Goal: Task Accomplishment & Management: Manage account settings

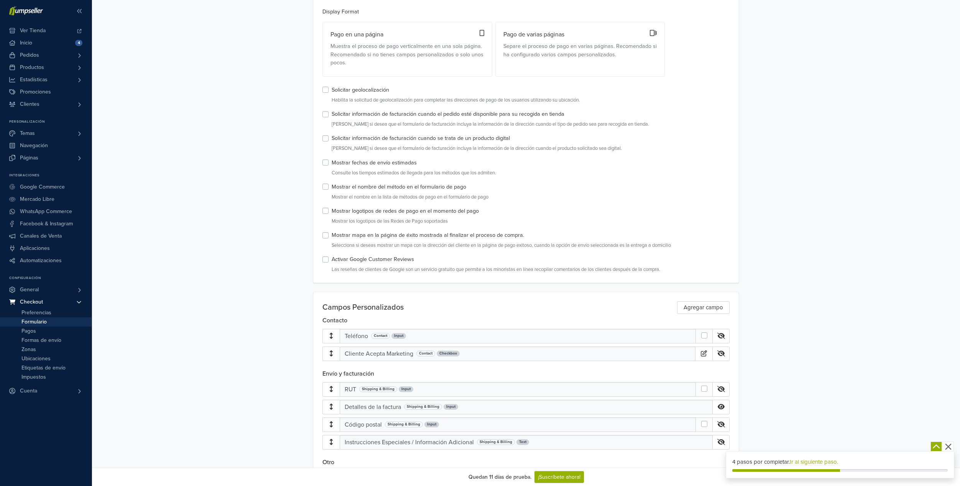
scroll to position [115, 0]
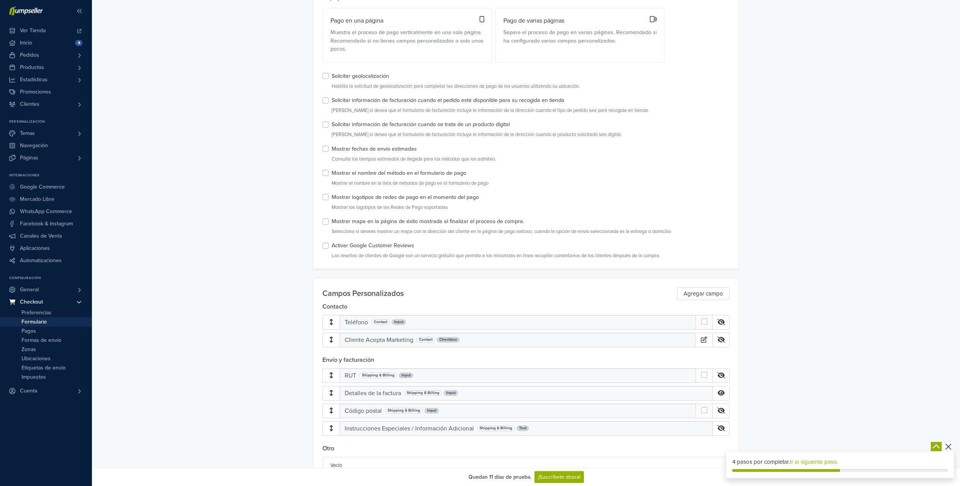
click at [710, 318] on label at bounding box center [710, 318] width 0 height 0
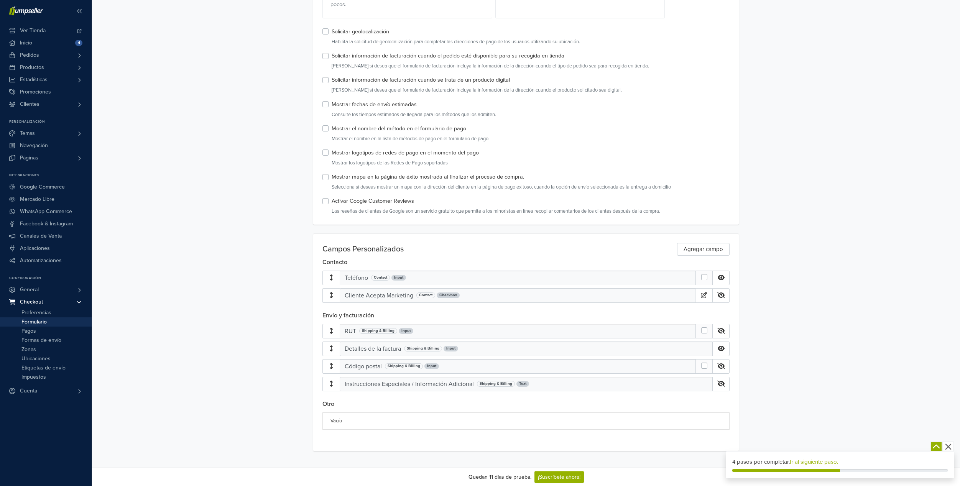
scroll to position [161, 0]
click at [709, 333] on div at bounding box center [703, 329] width 17 height 15
click at [281, 358] on div "Formulario Guardar Formulario Guardar Versión Estándar Display Format Pago en u…" at bounding box center [526, 153] width 868 height 591
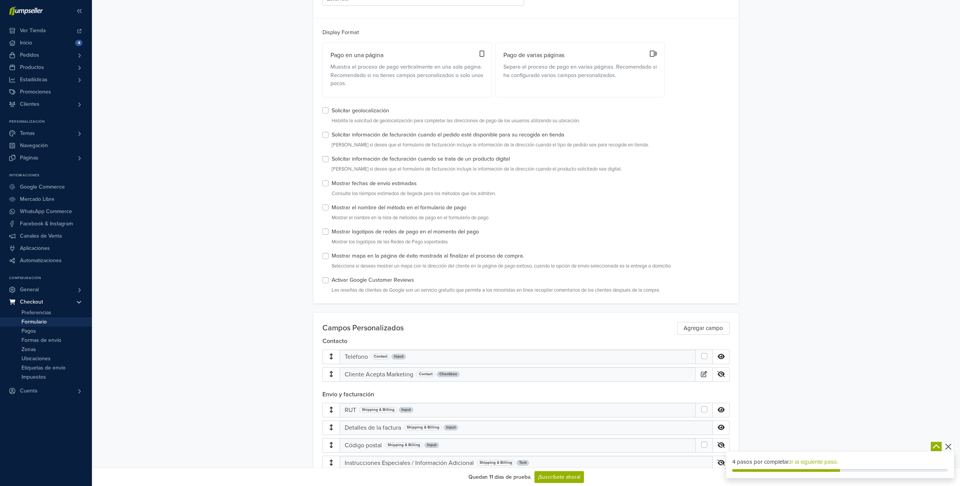
scroll to position [0, 0]
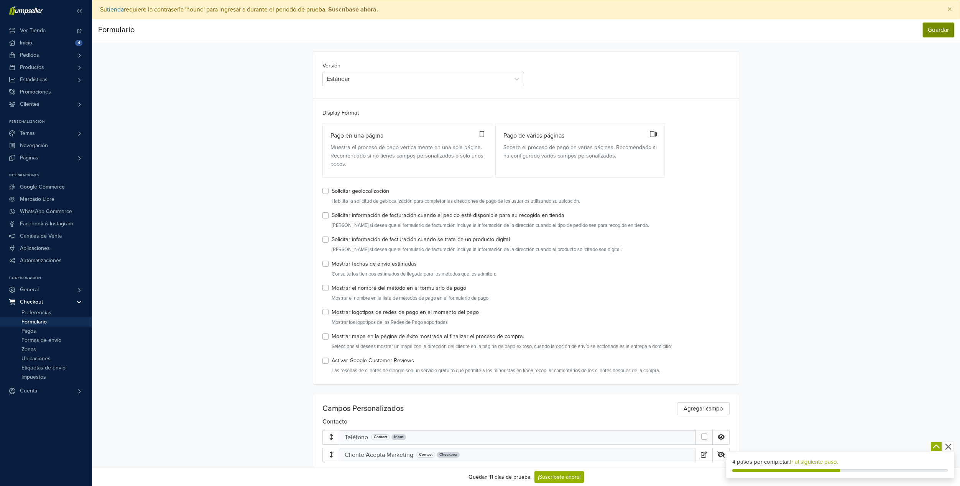
click at [935, 30] on button "Guardar" at bounding box center [937, 30] width 31 height 15
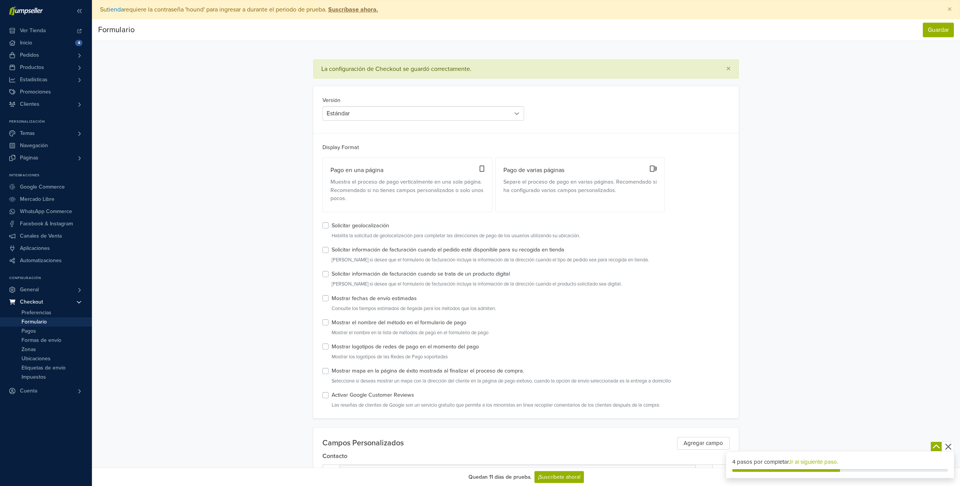
click at [517, 114] on icon at bounding box center [517, 114] width 8 height 8
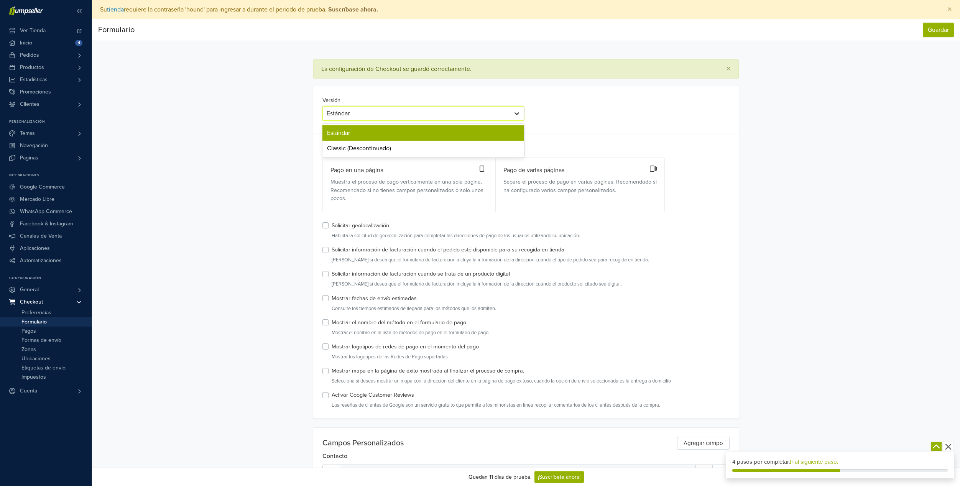
click at [519, 113] on icon at bounding box center [517, 114] width 8 height 8
click at [266, 171] on div "Formulario Guardar Formulario Guardar La configuración de Checkout se guardó co…" at bounding box center [526, 332] width 868 height 626
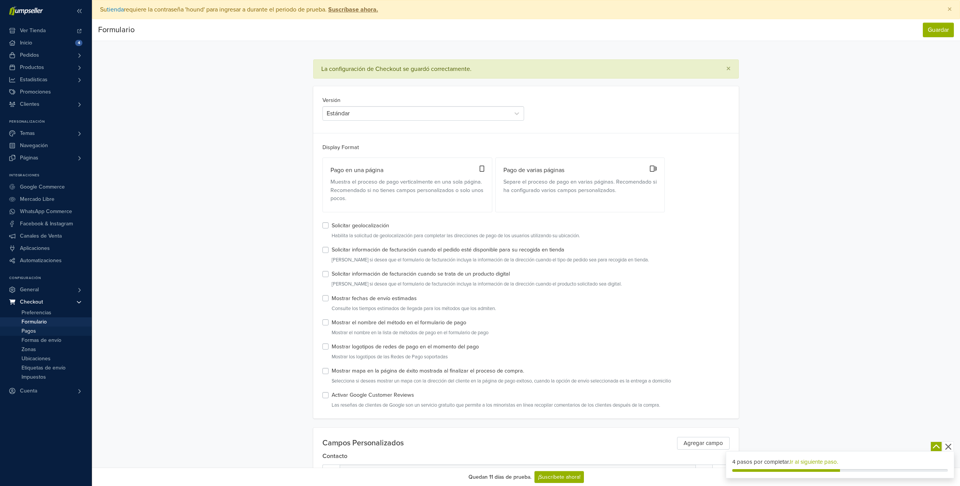
click at [34, 329] on span "Pagos" at bounding box center [28, 330] width 15 height 9
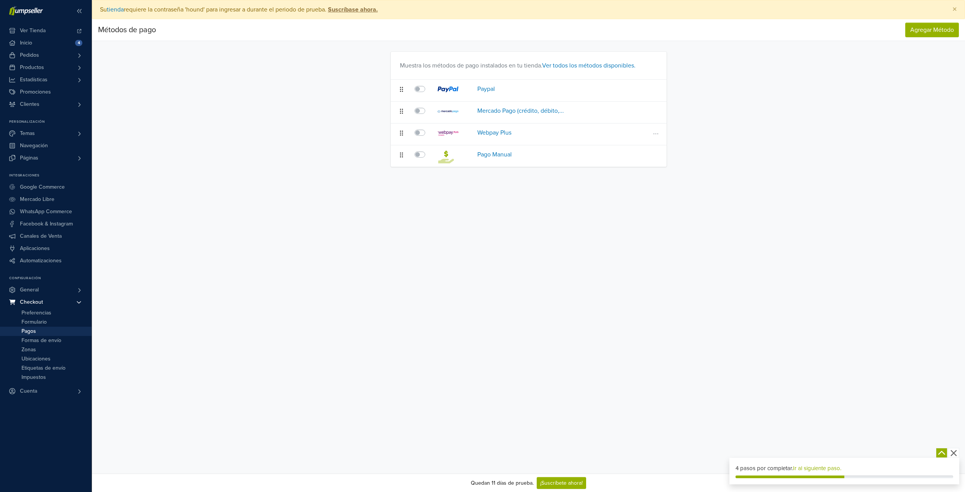
click at [657, 135] on icon at bounding box center [656, 134] width 8 height 6
click at [632, 160] on button "Eliminar el Método de Pago" at bounding box center [609, 160] width 100 height 12
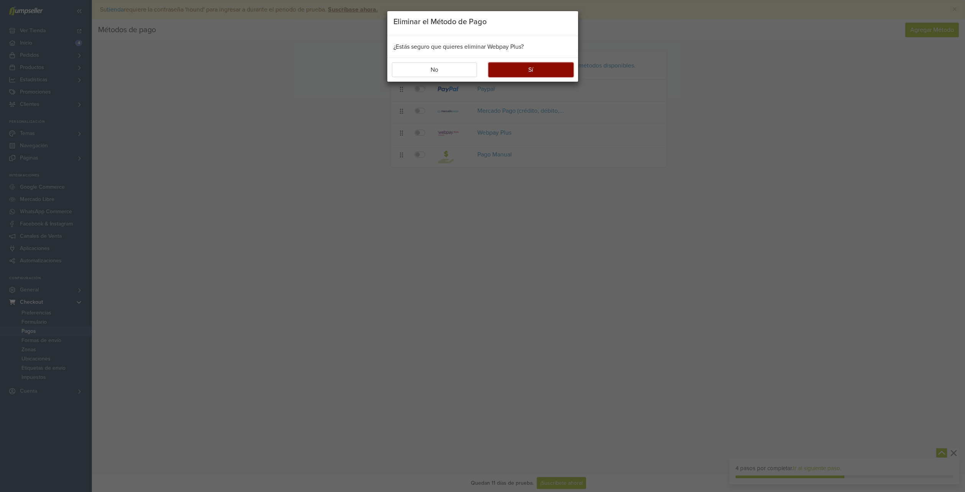
click at [555, 74] on button "Sí" at bounding box center [531, 69] width 85 height 15
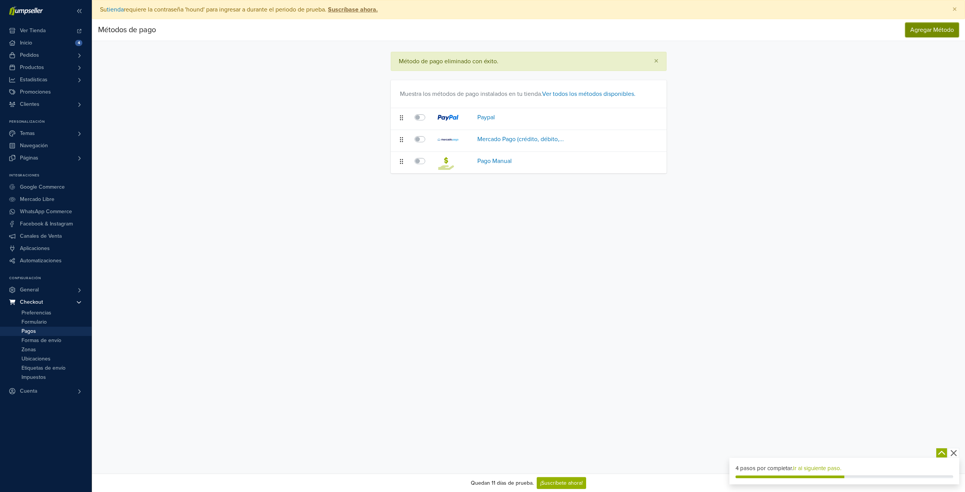
click at [927, 34] on button "Agregar Método" at bounding box center [932, 30] width 54 height 15
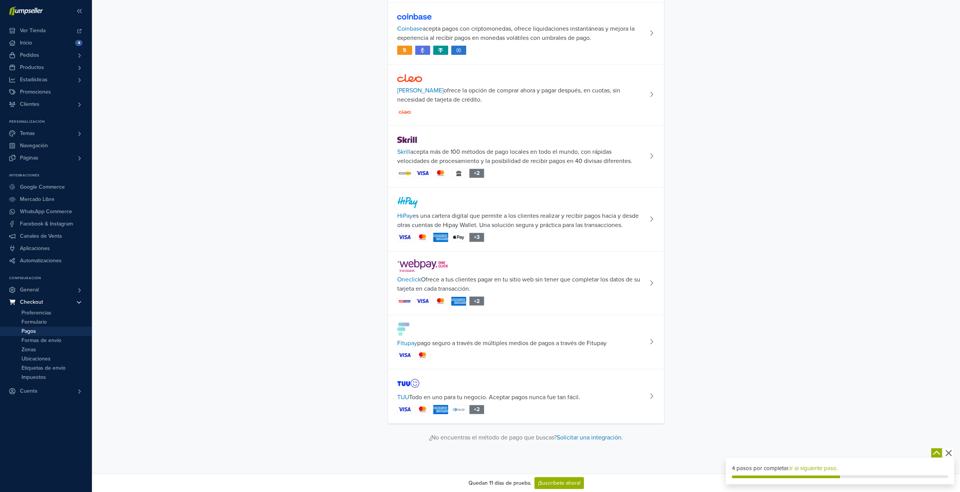
scroll to position [1144, 0]
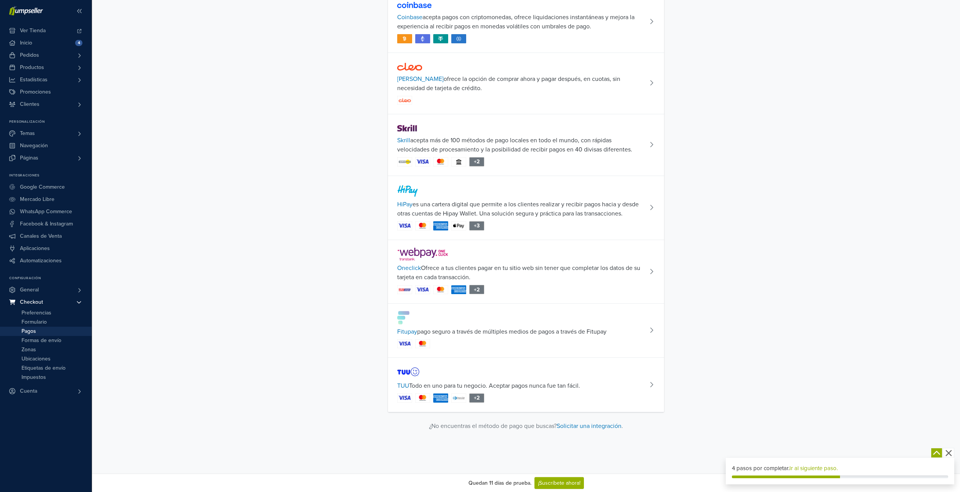
click at [652, 388] on span at bounding box center [653, 385] width 11 height 8
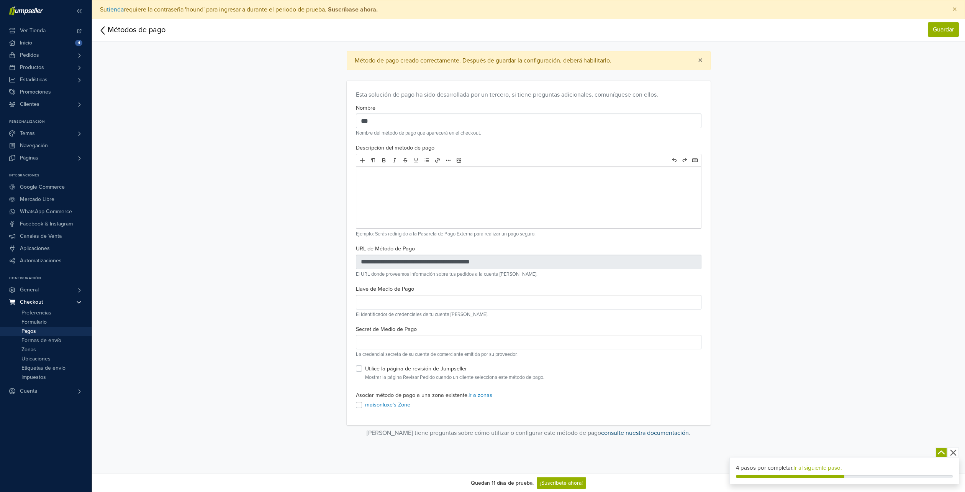
click at [623, 434] on link "consulte nuestra documentación" at bounding box center [645, 433] width 88 height 8
click at [102, 31] on icon at bounding box center [103, 31] width 10 height 12
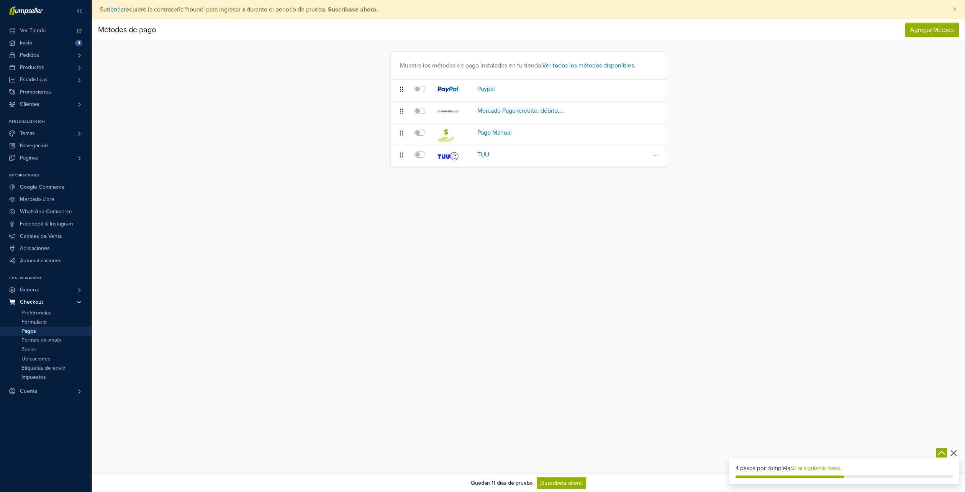
click at [659, 157] on icon at bounding box center [656, 156] width 8 height 6
click at [632, 170] on button "Editar método de pago" at bounding box center [609, 170] width 100 height 12
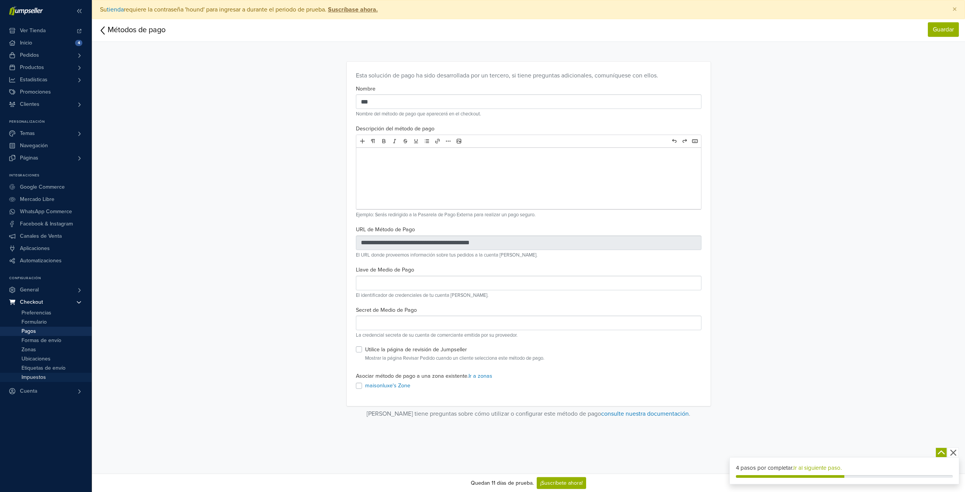
click at [49, 376] on link "Impuestos" at bounding box center [46, 376] width 92 height 9
